Goal: Check status

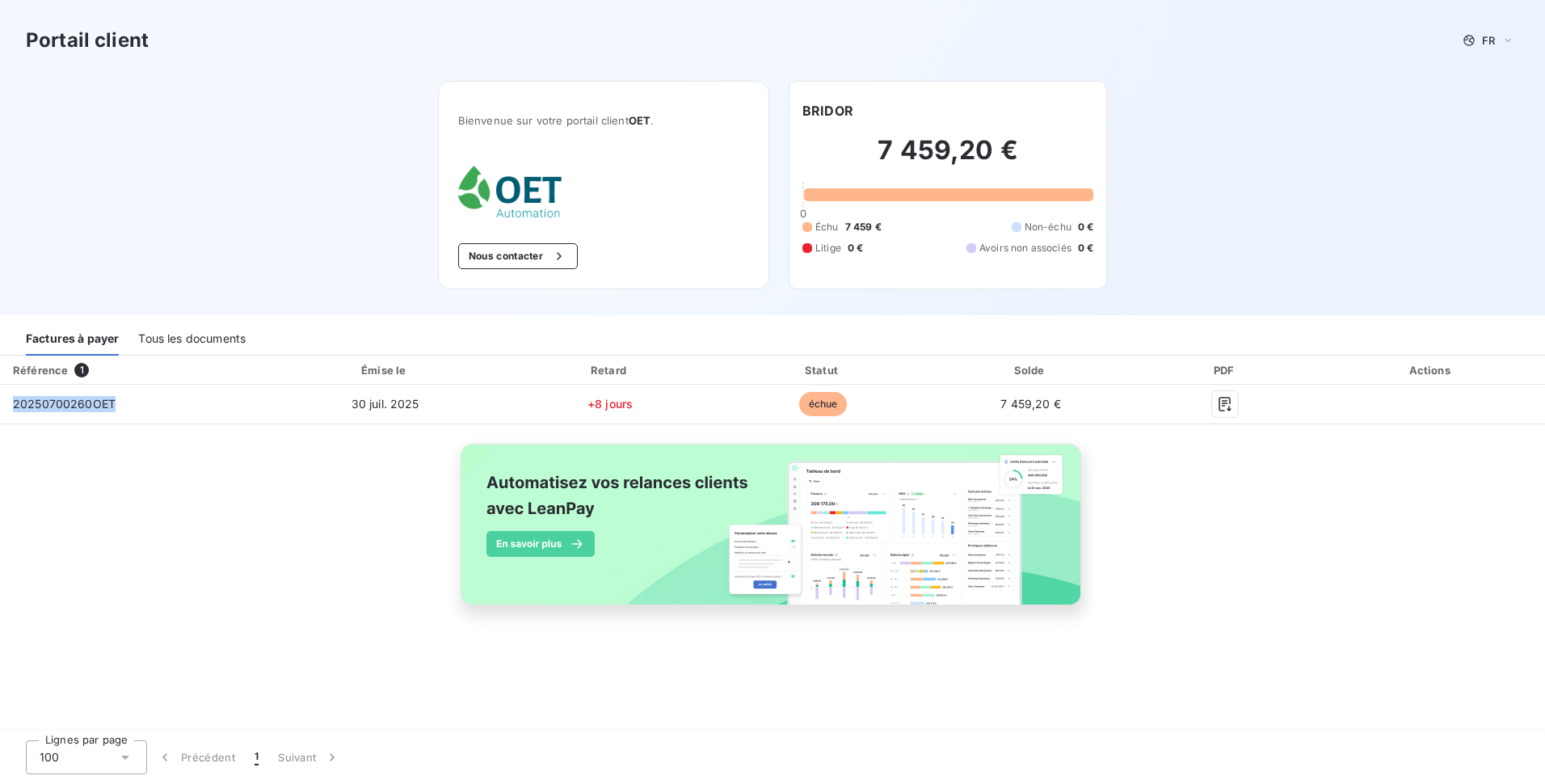
drag, startPoint x: 125, startPoint y: 404, endPoint x: -3, endPoint y: 403, distance: 128.0
click at [0, 403] on html "Portail client FR Bienvenue sur votre portail client OET . Nous contacter BRIDO…" at bounding box center [772, 392] width 1545 height 784
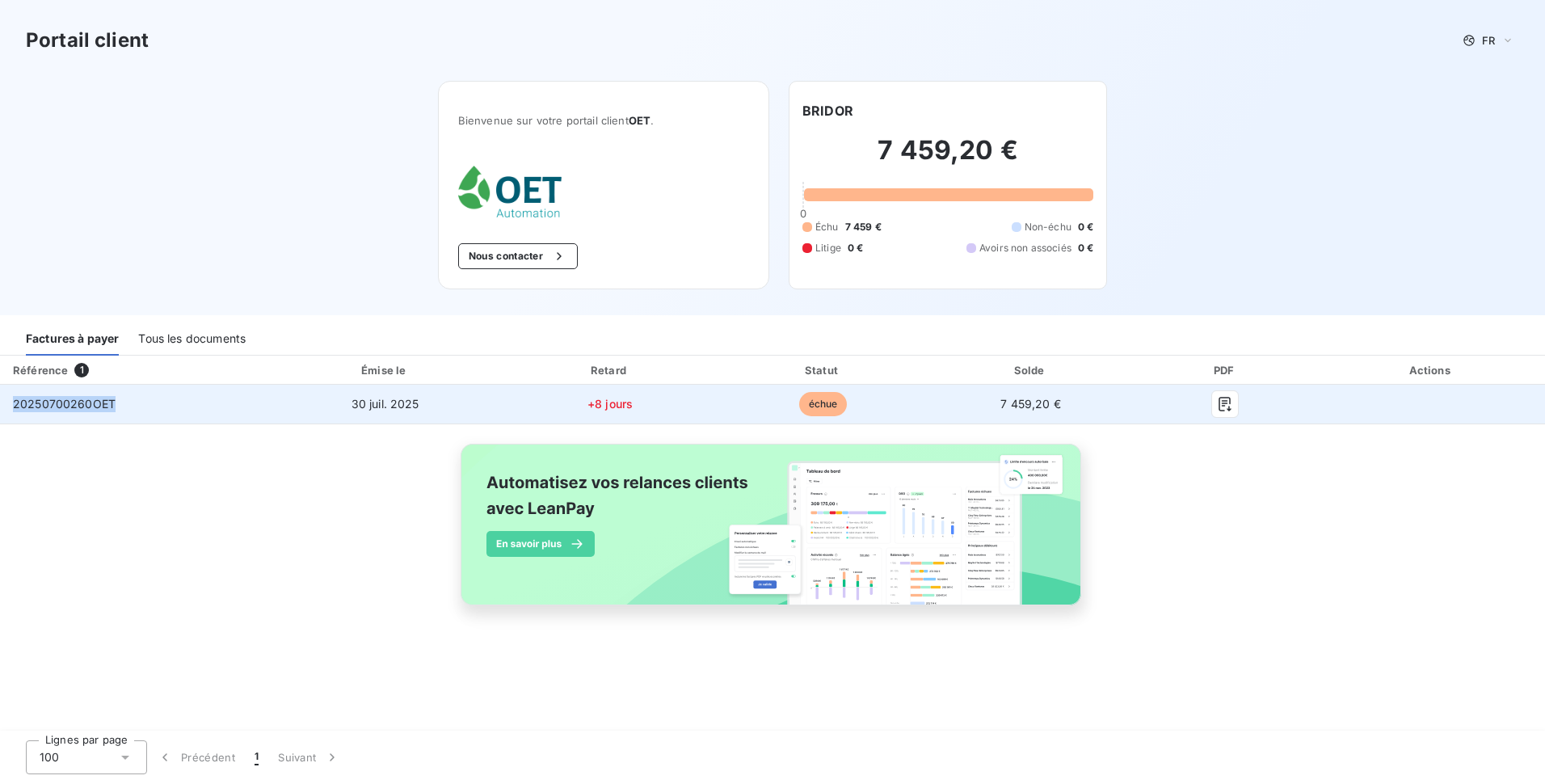
copy table "Référence 1 Émise le Retard Statut Solde PDF Actions 20250700260OET"
